Goal: Task Accomplishment & Management: Manage account settings

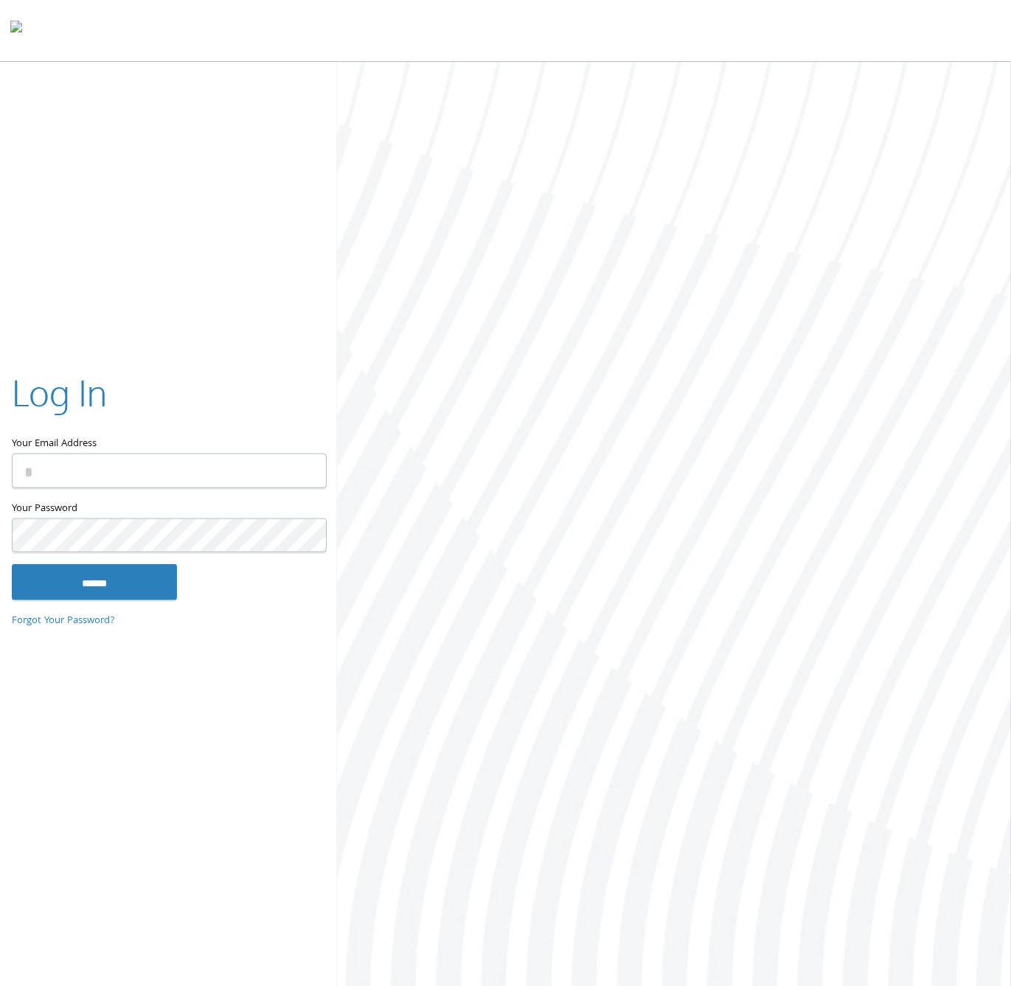
click at [65, 468] on input "Your Email Address" at bounding box center [169, 471] width 315 height 35
type input "**********"
click at [12, 564] on input "******" at bounding box center [94, 581] width 165 height 35
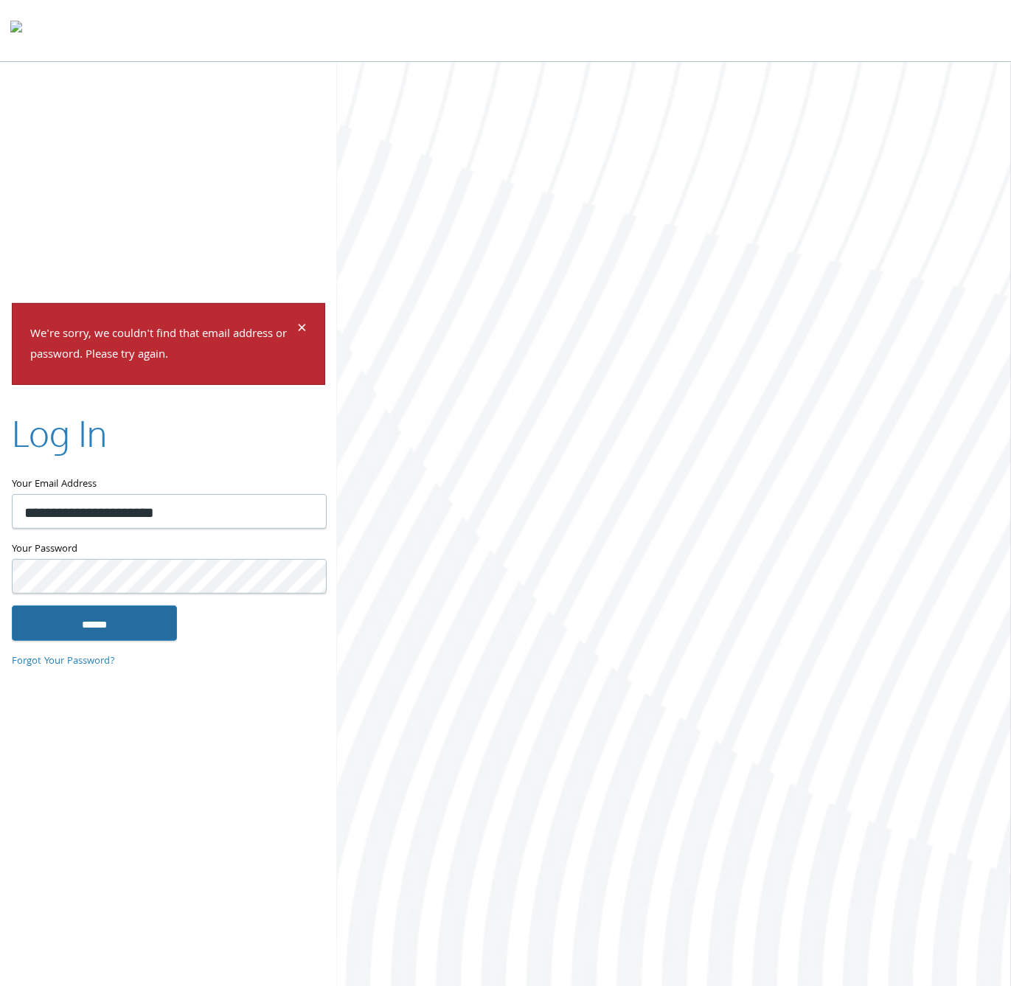
click at [82, 636] on input "******" at bounding box center [94, 623] width 165 height 35
